Goal: Navigation & Orientation: Find specific page/section

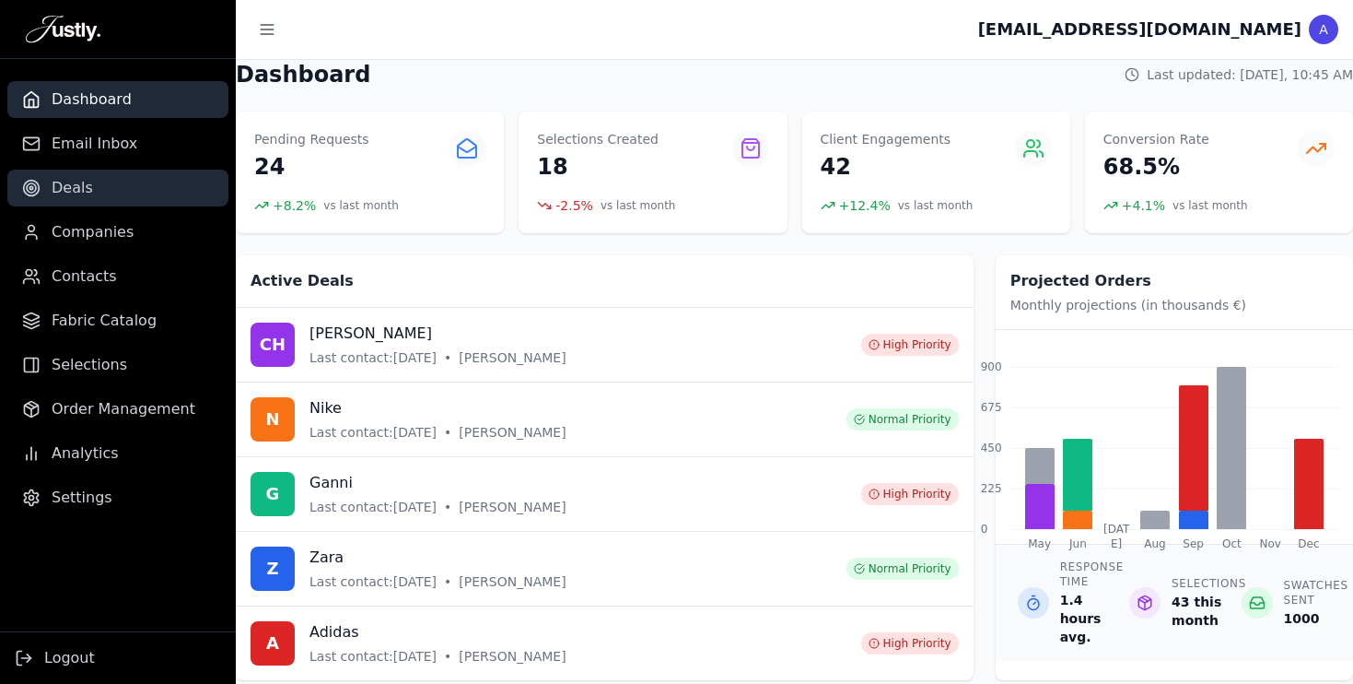
click at [84, 185] on span "Deals" at bounding box center [72, 188] width 41 height 22
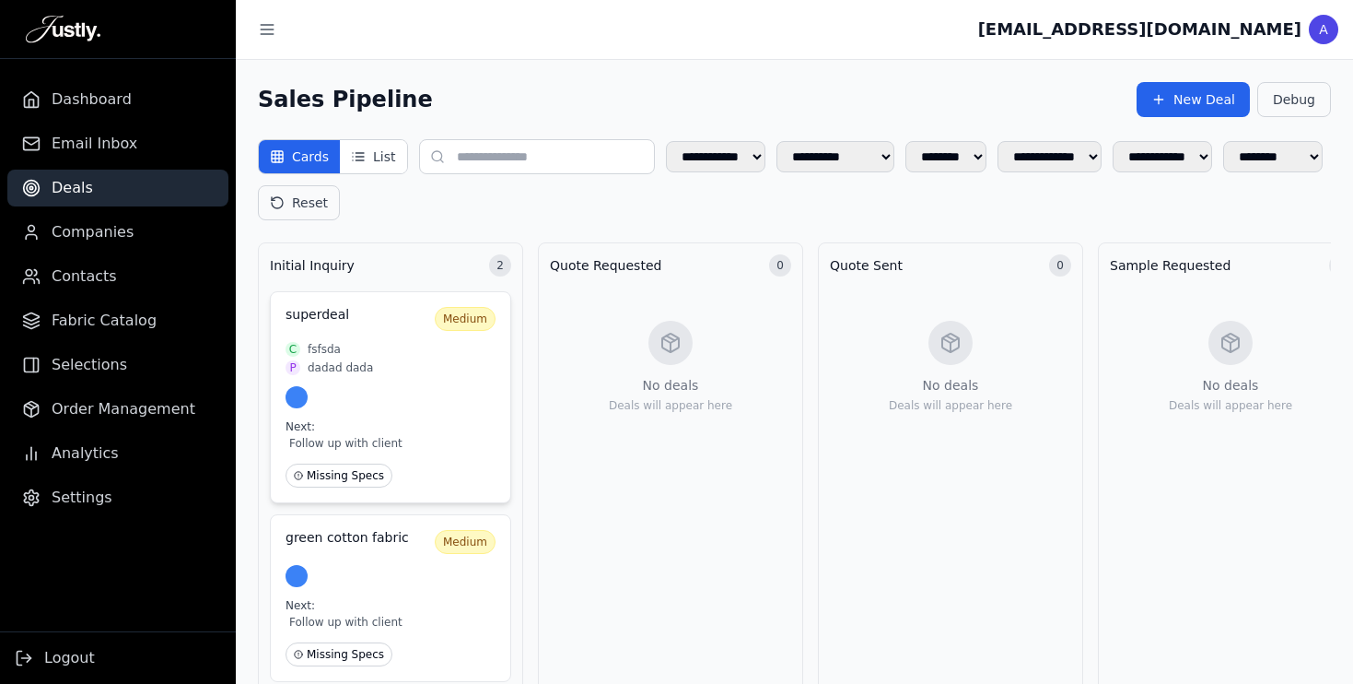
click at [340, 362] on span "dadad dada" at bounding box center [340, 367] width 65 height 15
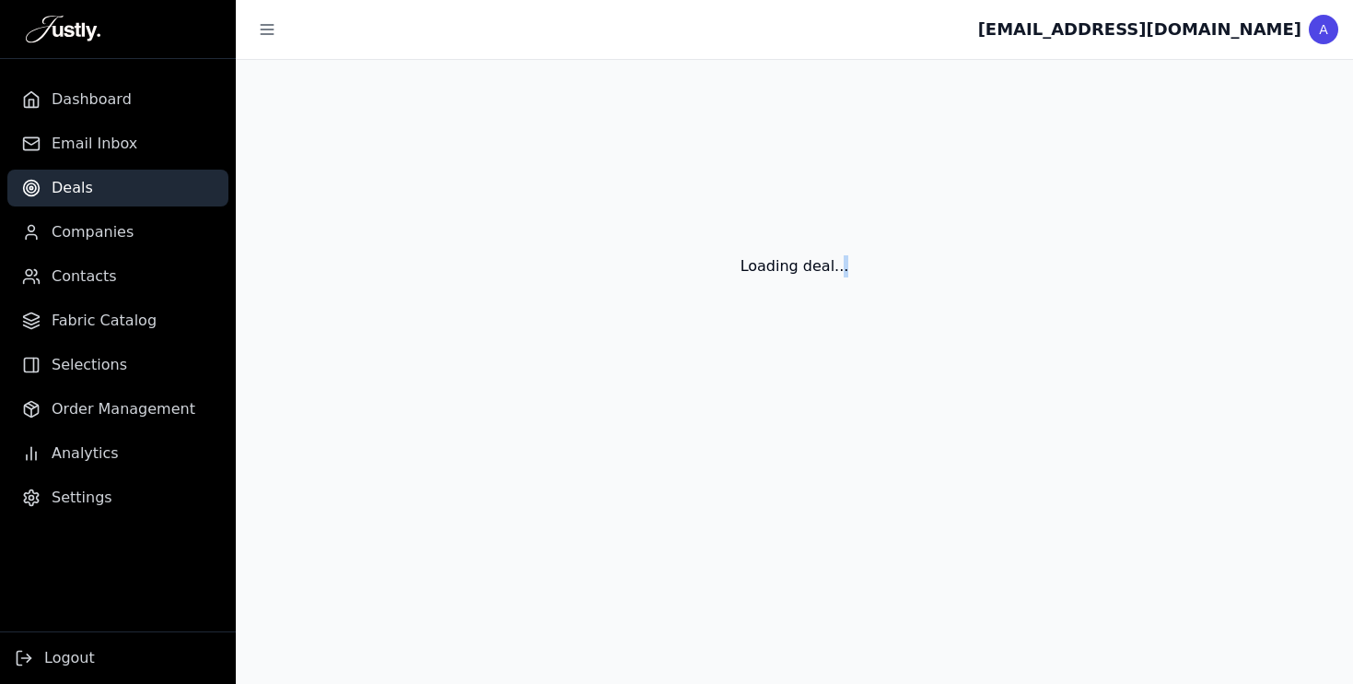
click at [340, 362] on div "Loading deal..." at bounding box center [795, 244] width 1118 height 369
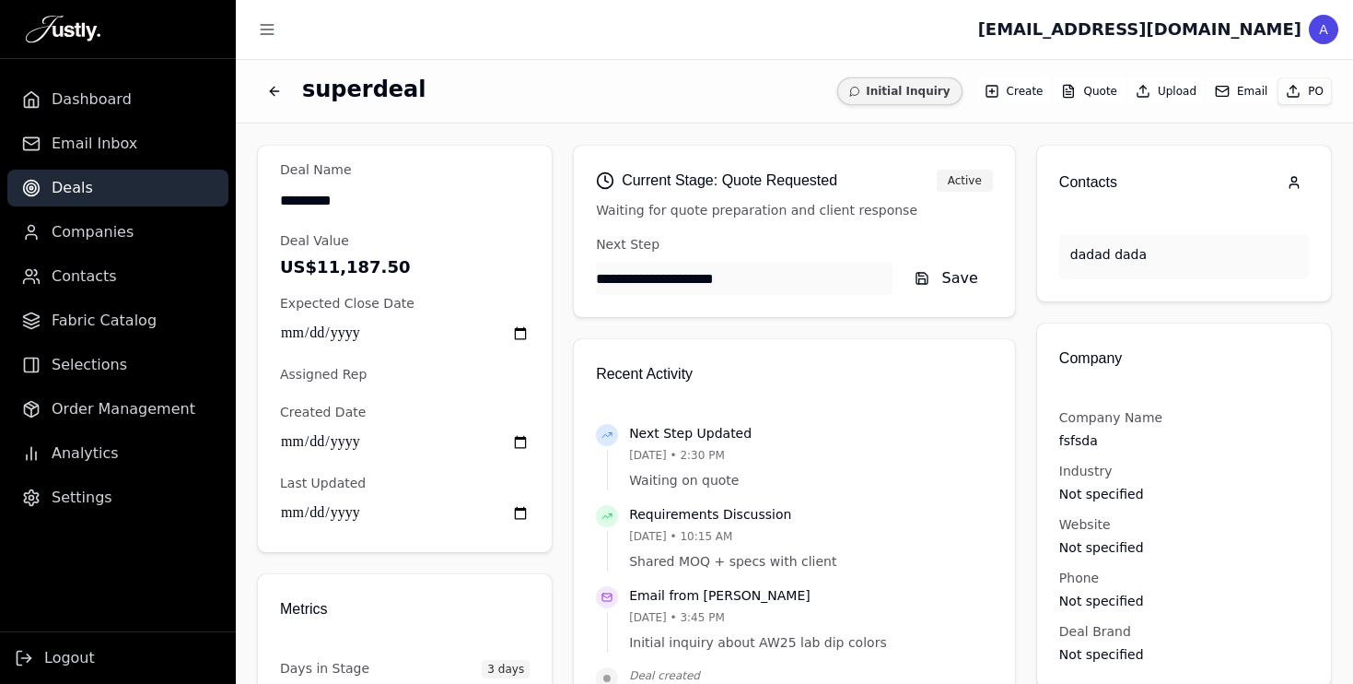
click at [1253, 83] on button "Email" at bounding box center [1241, 91] width 67 height 26
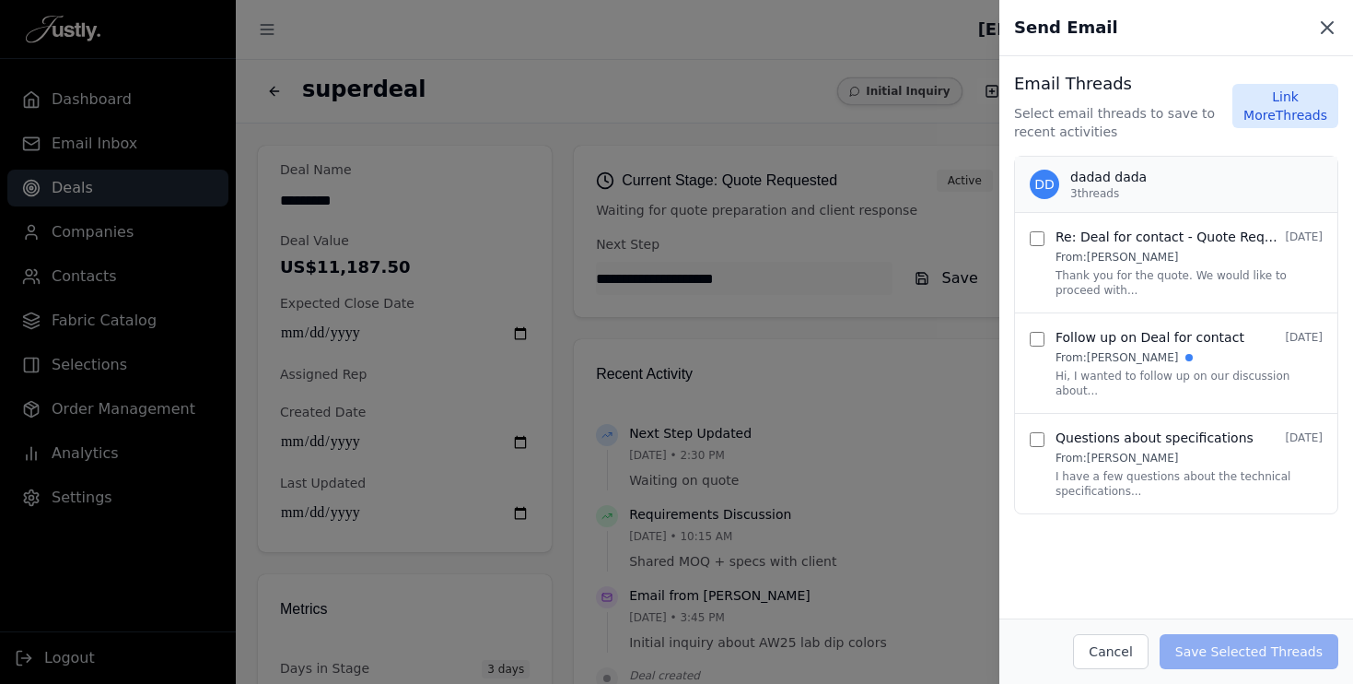
click at [1327, 27] on icon at bounding box center [1327, 27] width 11 height 11
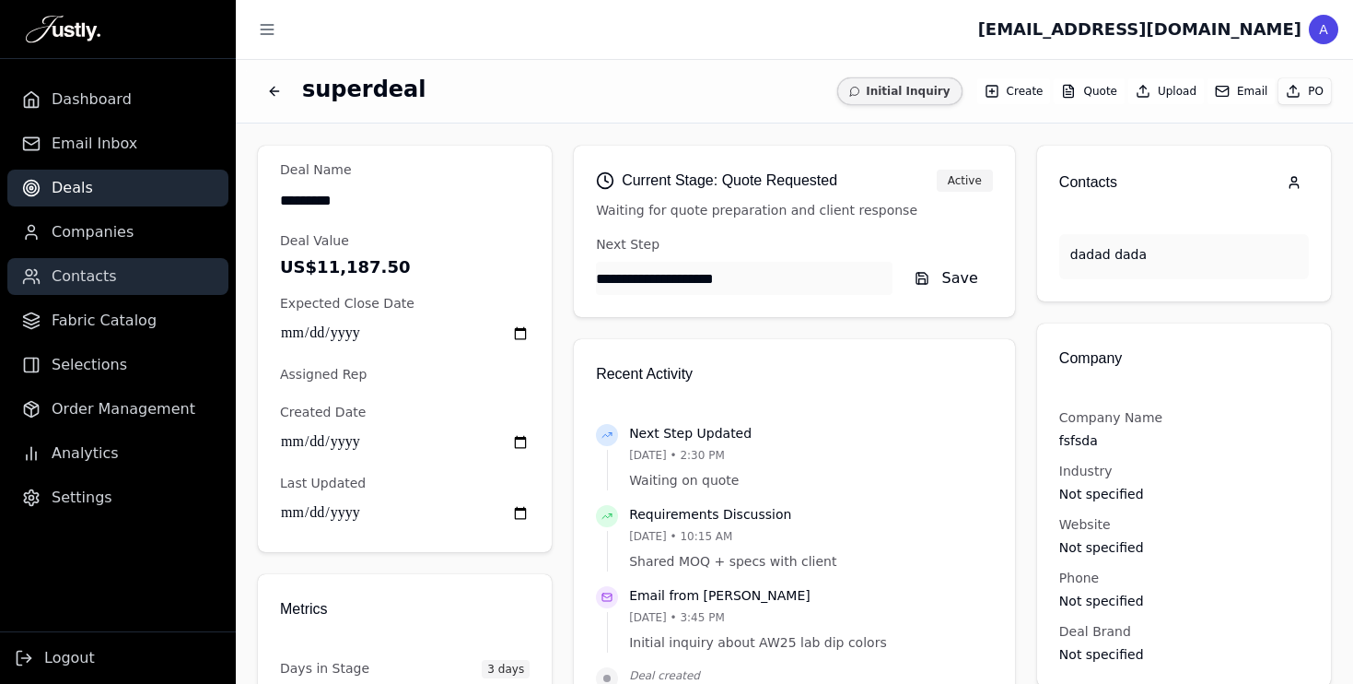
click at [91, 275] on span "Contacts" at bounding box center [84, 276] width 65 height 22
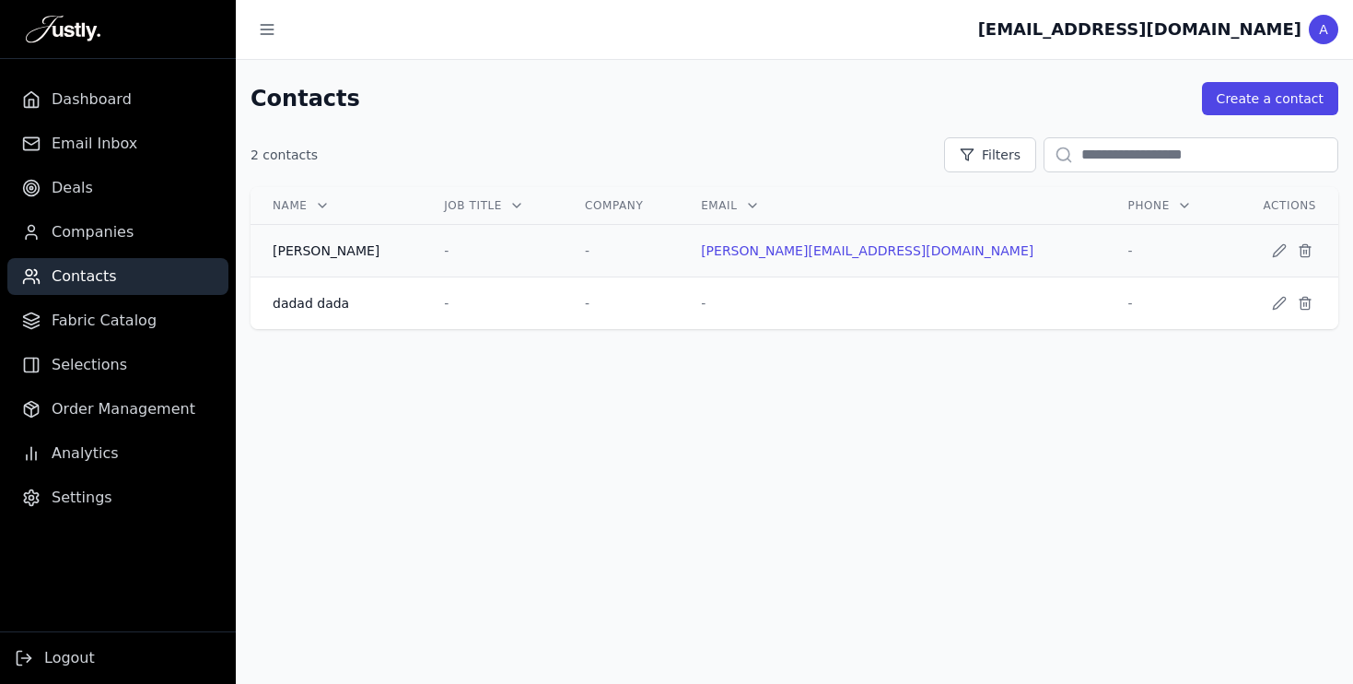
click at [435, 252] on td "-" at bounding box center [492, 251] width 141 height 53
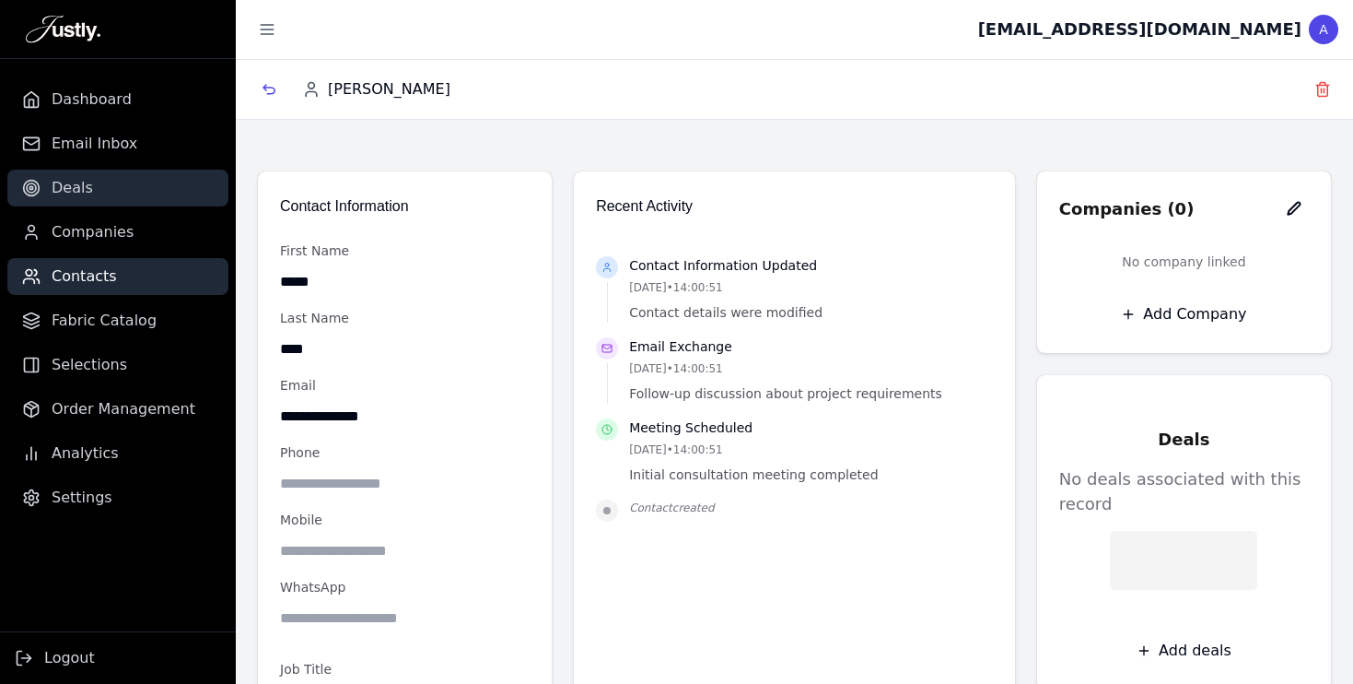
click at [86, 193] on span "Deals" at bounding box center [72, 188] width 41 height 22
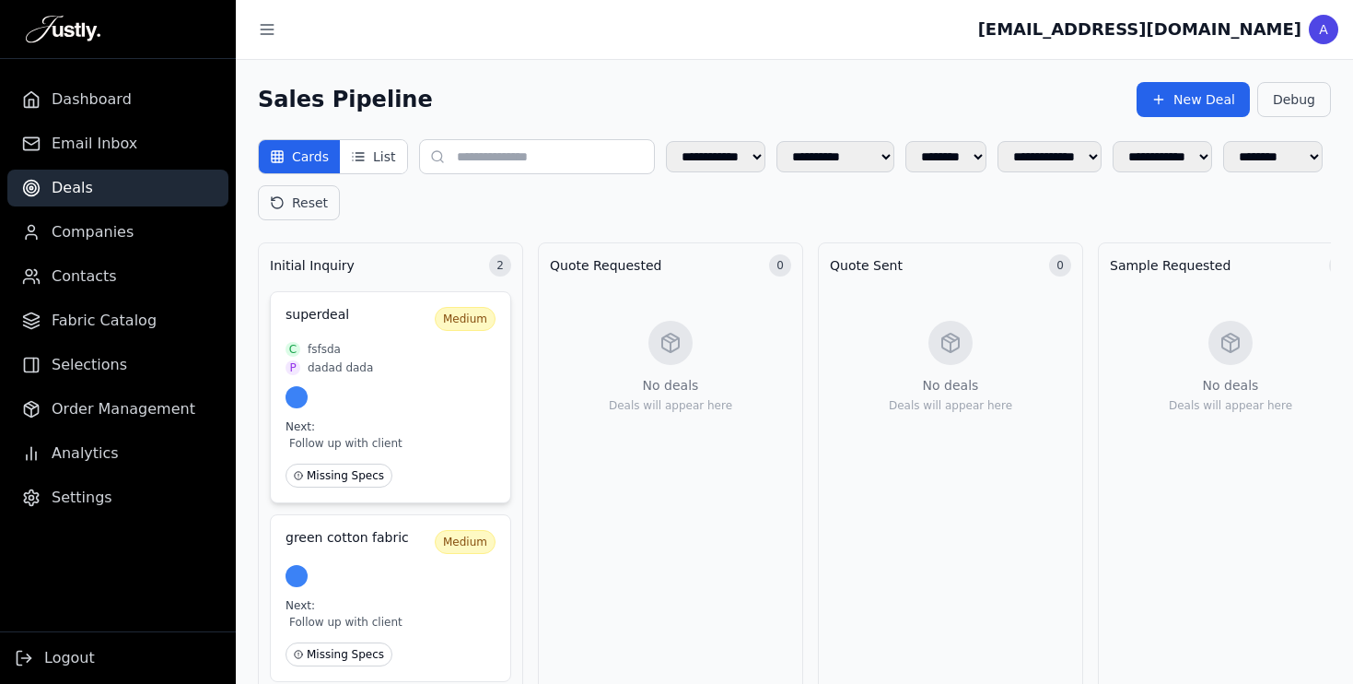
click at [403, 368] on div "P dadad dada" at bounding box center [391, 367] width 210 height 15
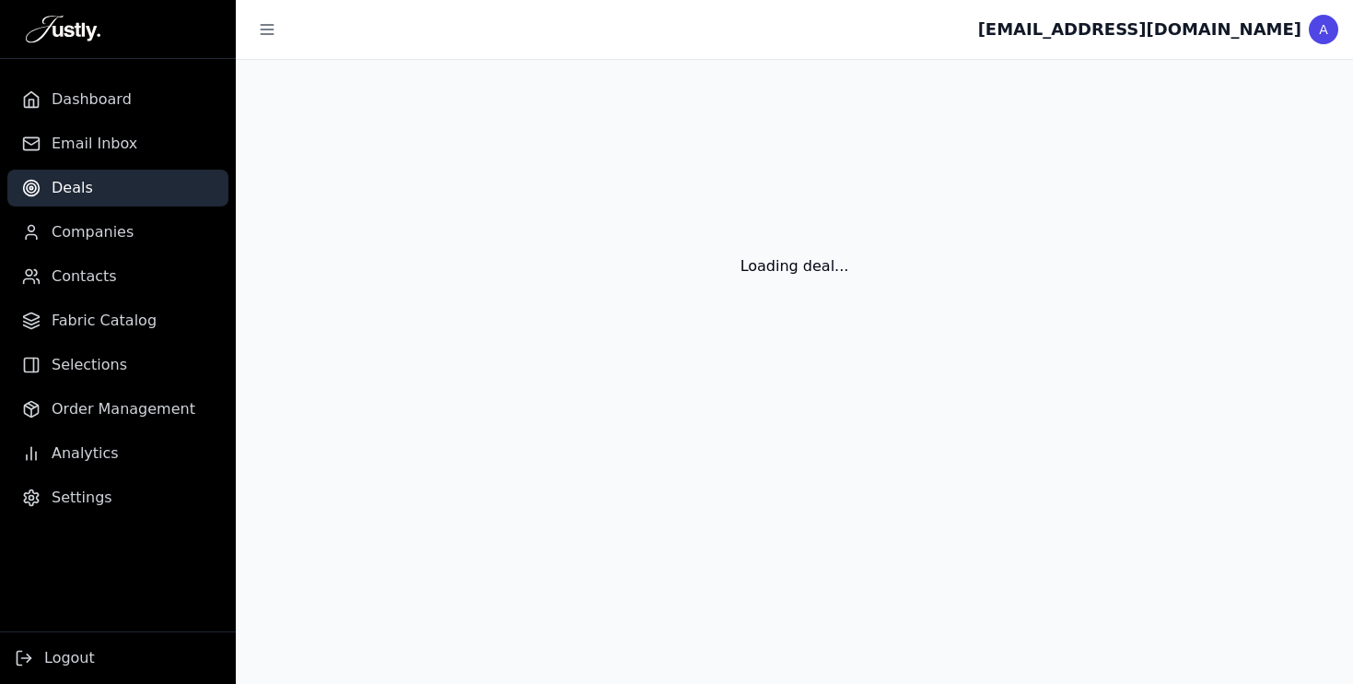
click at [403, 368] on div "Loading deal..." at bounding box center [795, 244] width 1118 height 369
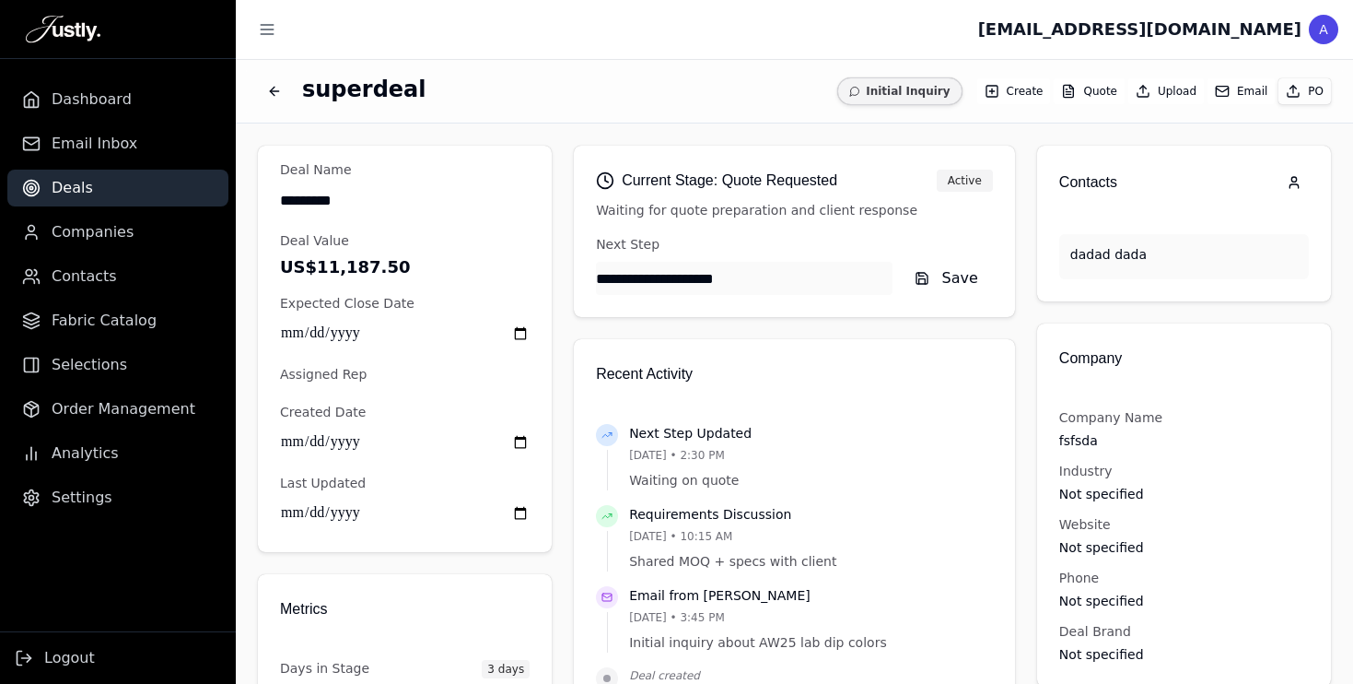
click at [279, 99] on button "Back to deals" at bounding box center [274, 91] width 33 height 33
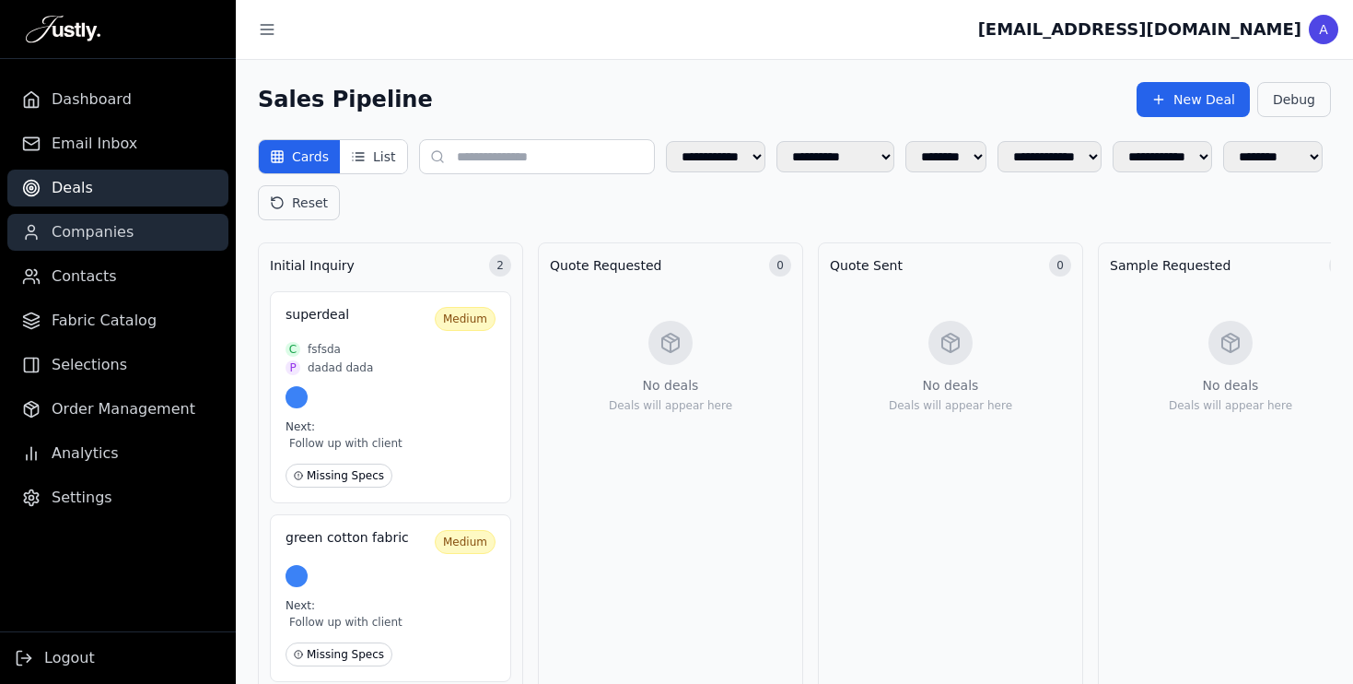
click at [97, 240] on span "Companies" at bounding box center [93, 232] width 82 height 22
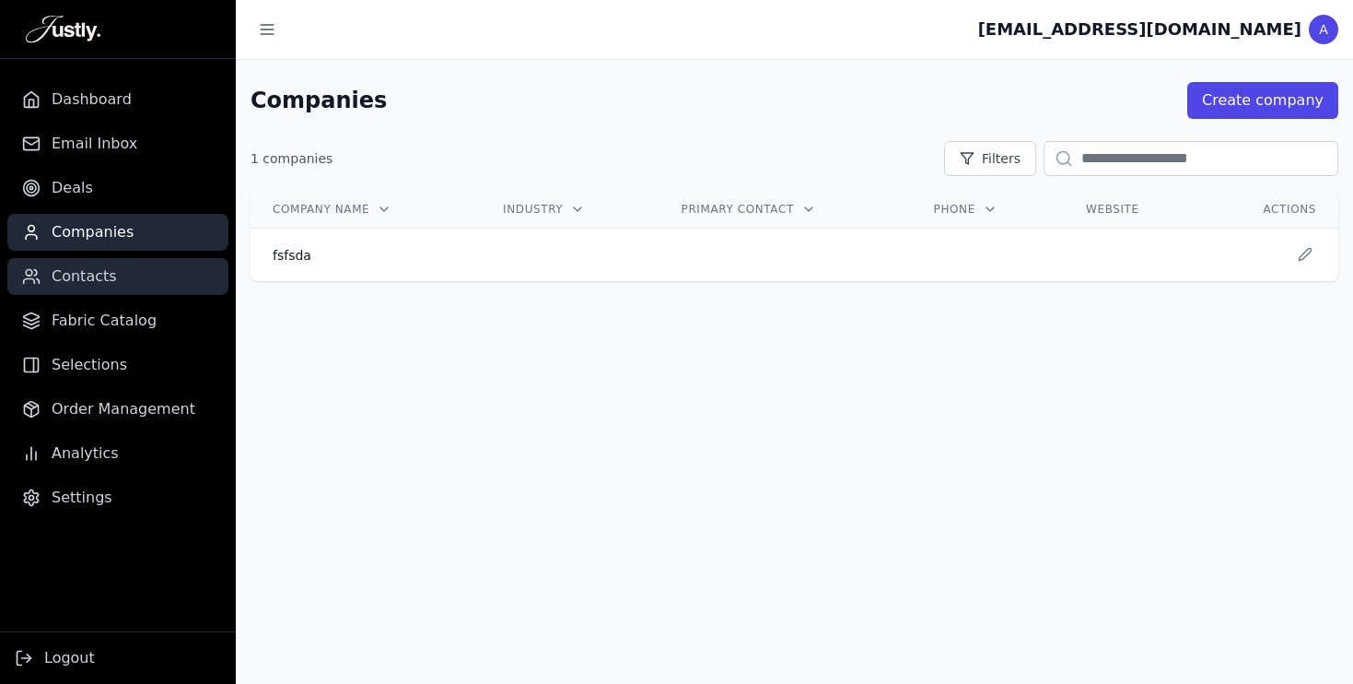
click at [95, 268] on span "Contacts" at bounding box center [84, 276] width 65 height 22
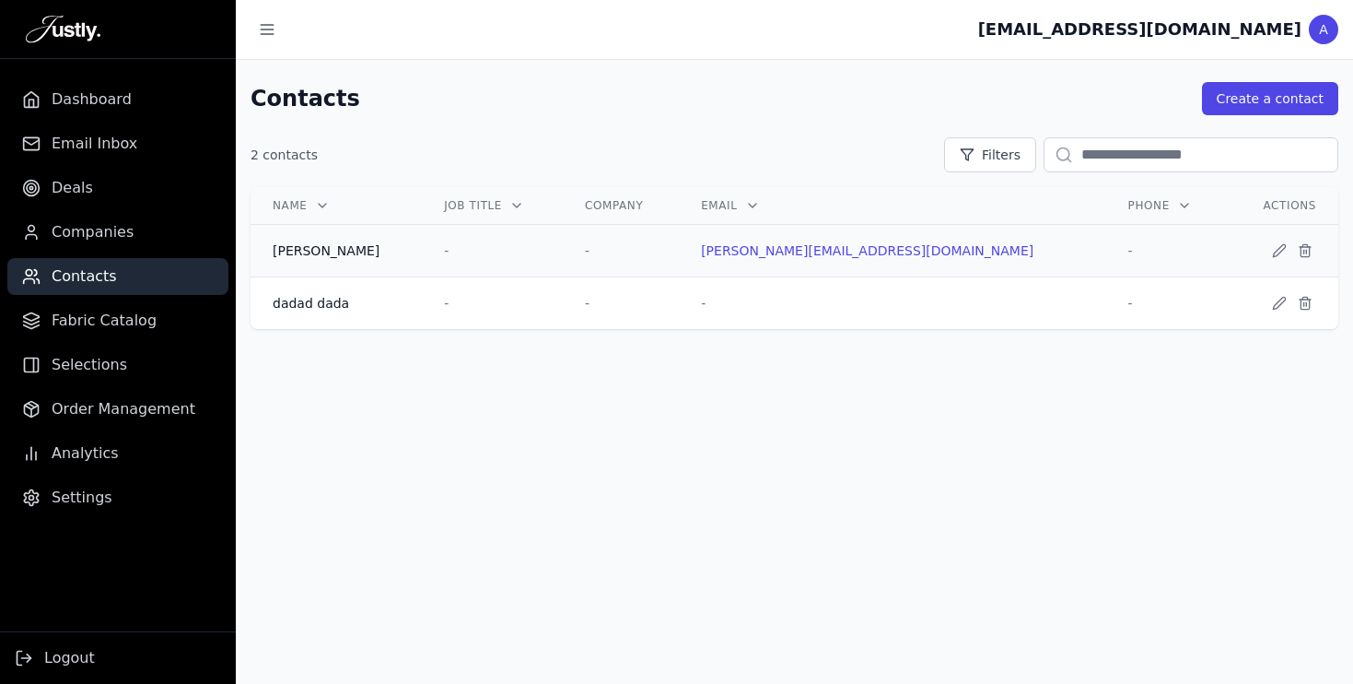
click at [679, 234] on td "-" at bounding box center [621, 251] width 116 height 53
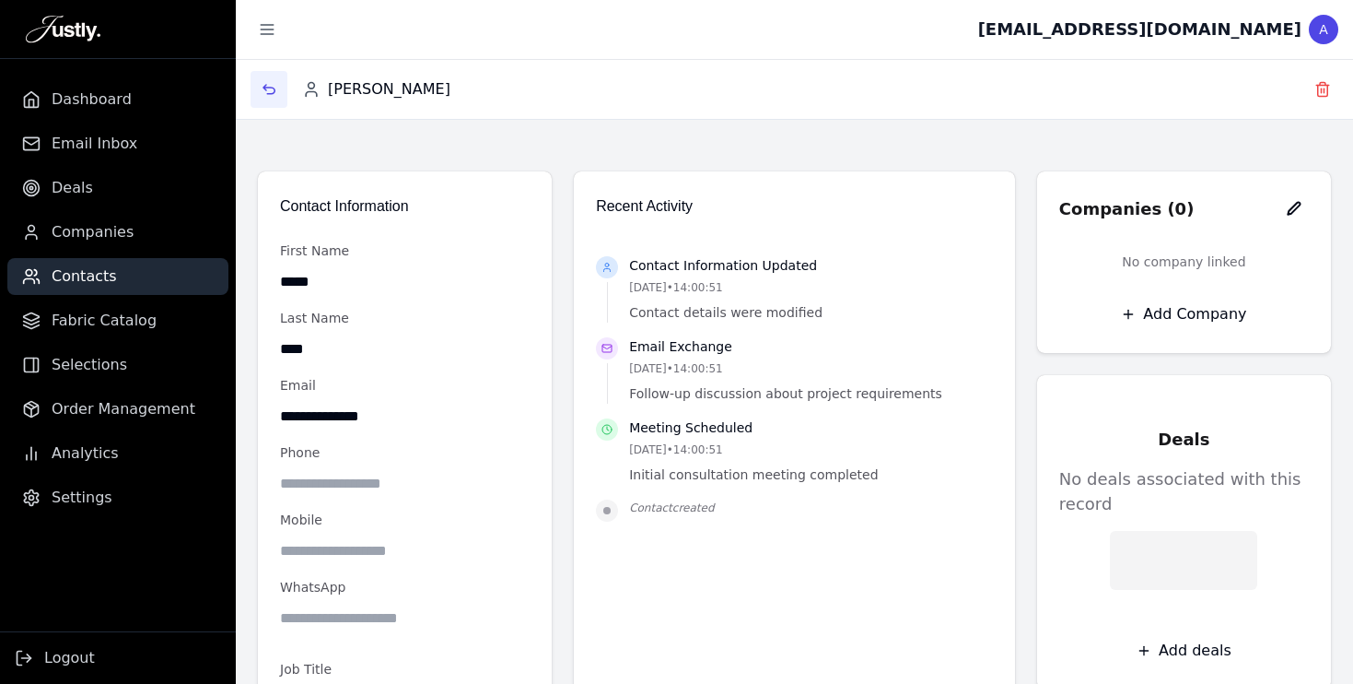
click at [264, 97] on button "button" at bounding box center [269, 89] width 37 height 37
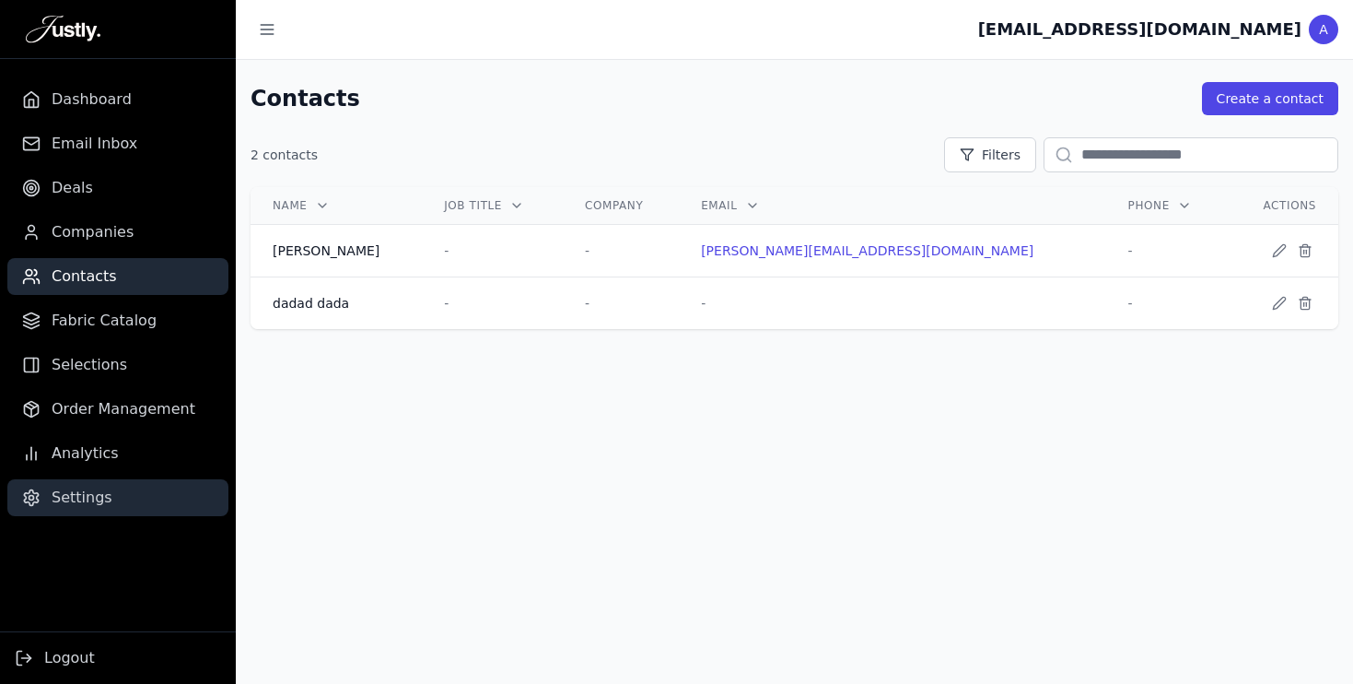
click at [88, 506] on span "Settings" at bounding box center [82, 497] width 61 height 22
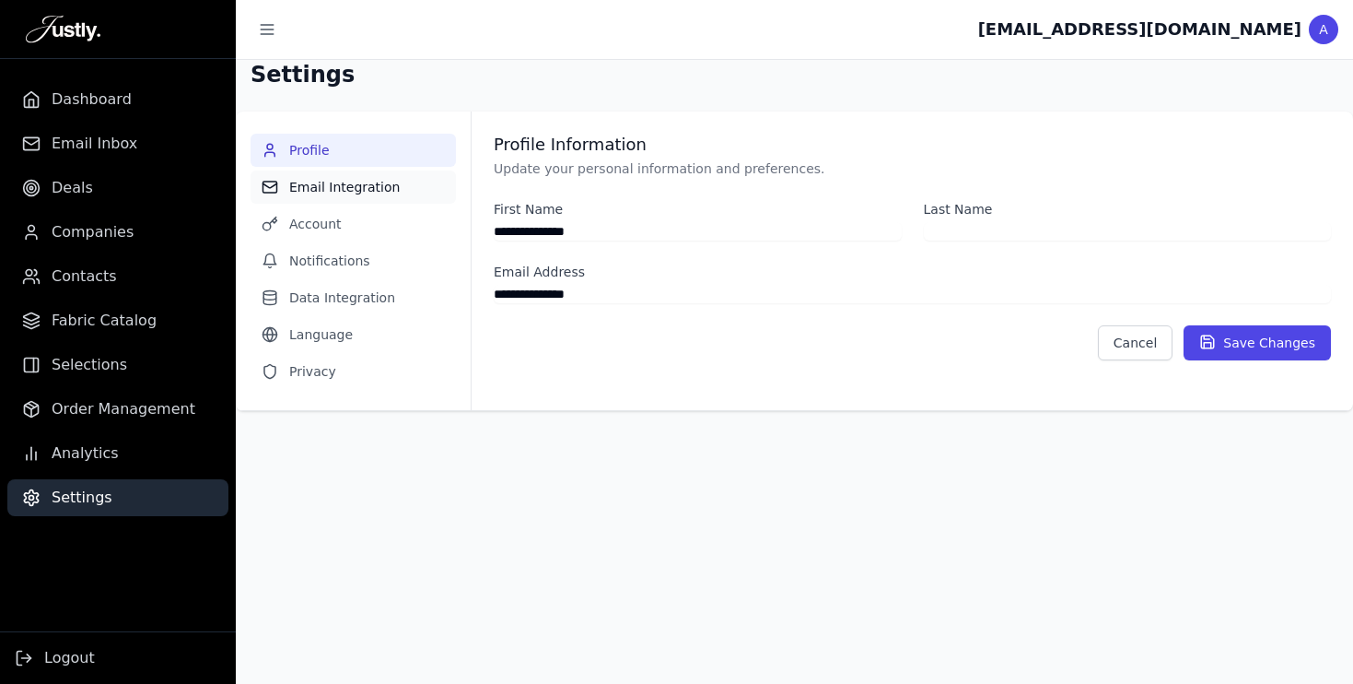
click at [308, 182] on button "Email Integration" at bounding box center [353, 186] width 205 height 33
